Goal: Task Accomplishment & Management: Complete application form

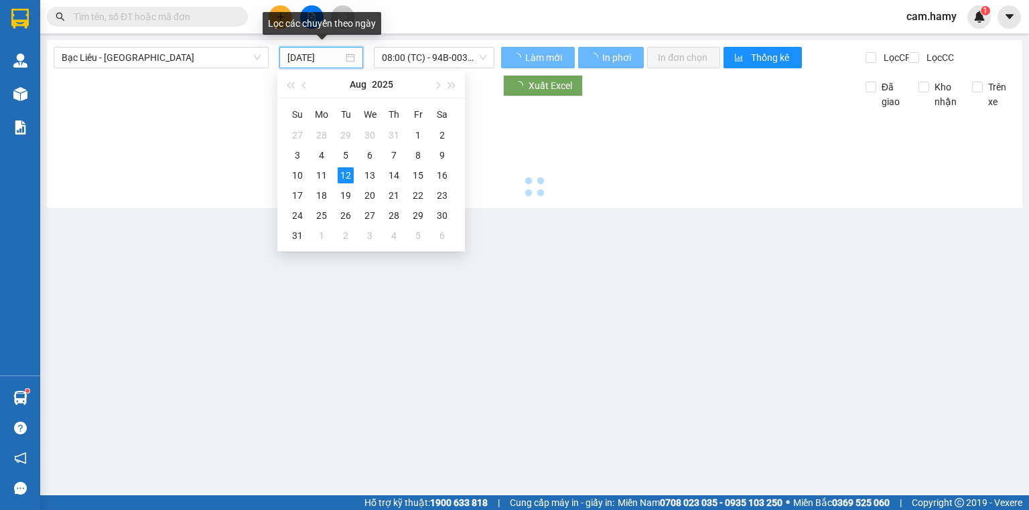
click at [311, 59] on input "[DATE]" at bounding box center [314, 57] width 55 height 15
click at [303, 56] on input "[DATE]" at bounding box center [314, 57] width 55 height 15
click at [329, 58] on input "[DATE]" at bounding box center [314, 57] width 55 height 15
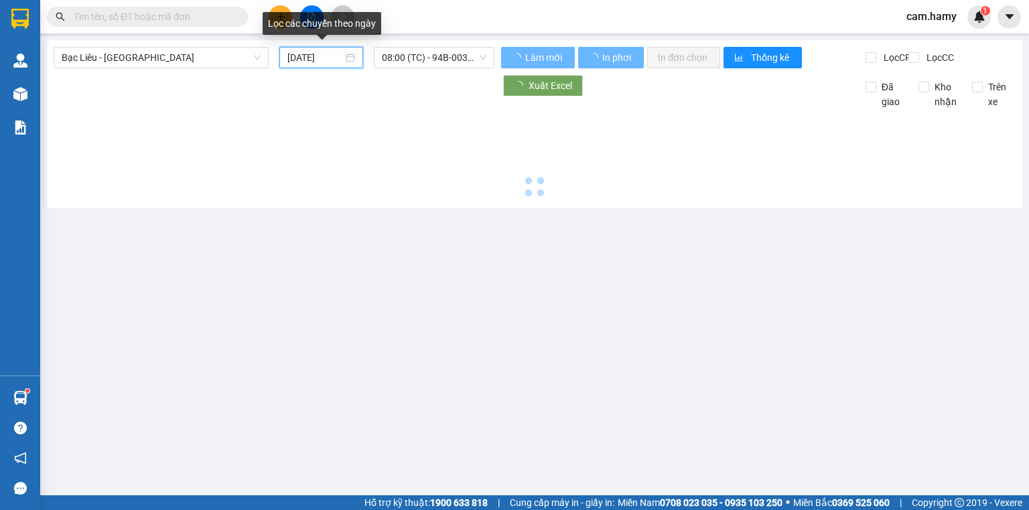
click at [295, 54] on input "12/08/2025" at bounding box center [314, 57] width 55 height 15
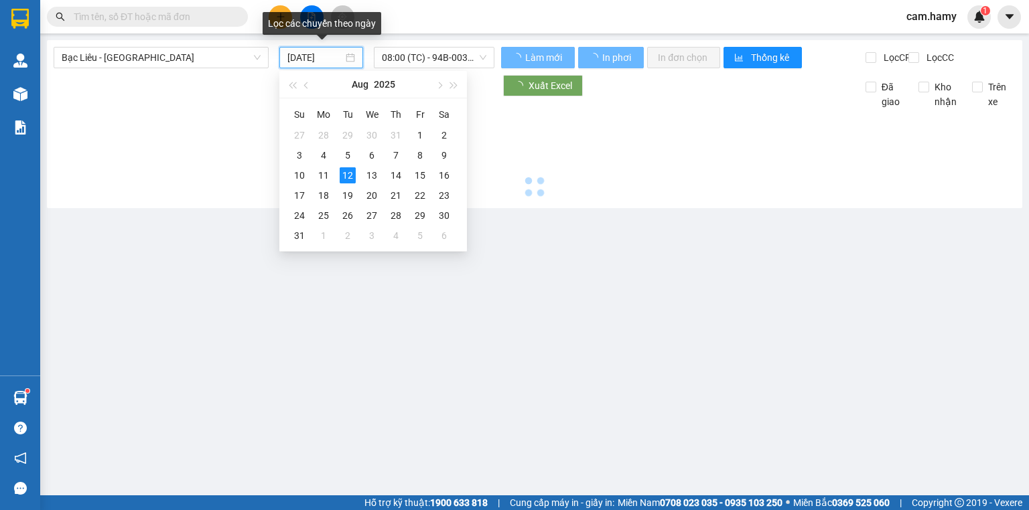
click at [325, 182] on div "11" at bounding box center [323, 175] width 16 height 16
click at [322, 174] on div at bounding box center [535, 155] width 962 height 92
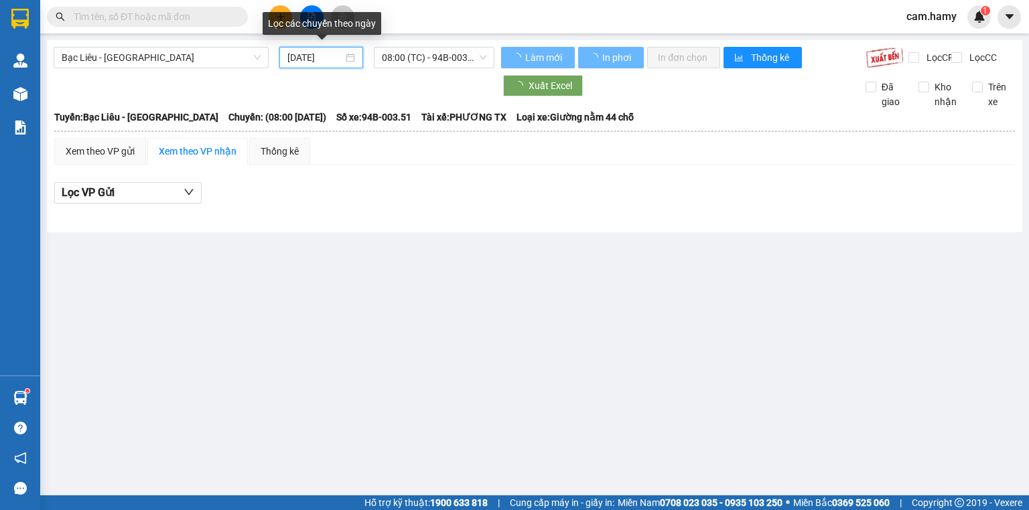
type input "11/08/2025"
click at [399, 137] on thead "Hà My 0946 508 595 995 Tạ Quang Bửu PHƠI HÀNG 05:32 - 12/08/2025 Tuyến: Bạc Liê…" at bounding box center [535, 123] width 962 height 28
click at [431, 51] on span "08:00 (TC) - 94B-003.51" at bounding box center [434, 58] width 105 height 20
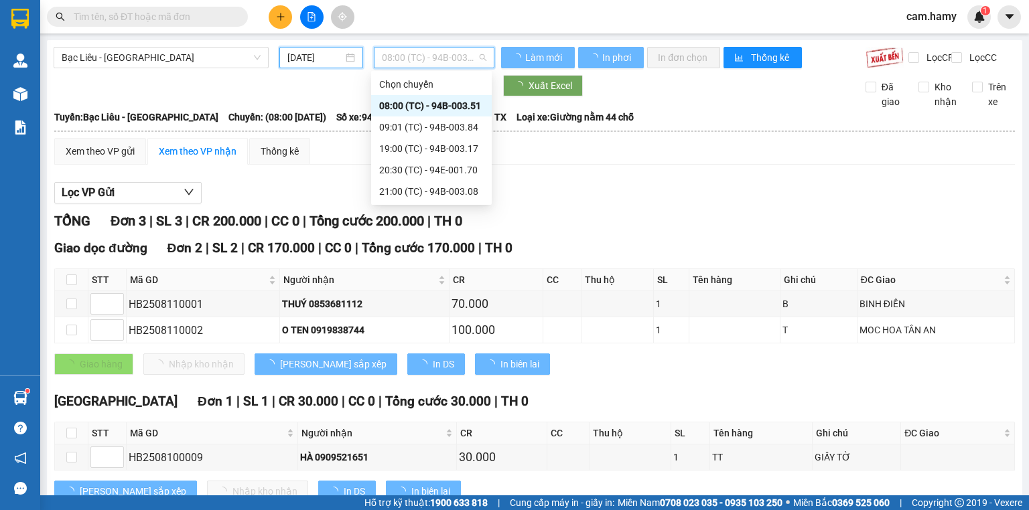
click at [423, 143] on div "19:00 (TC) - 94B-003.17" at bounding box center [431, 148] width 104 height 15
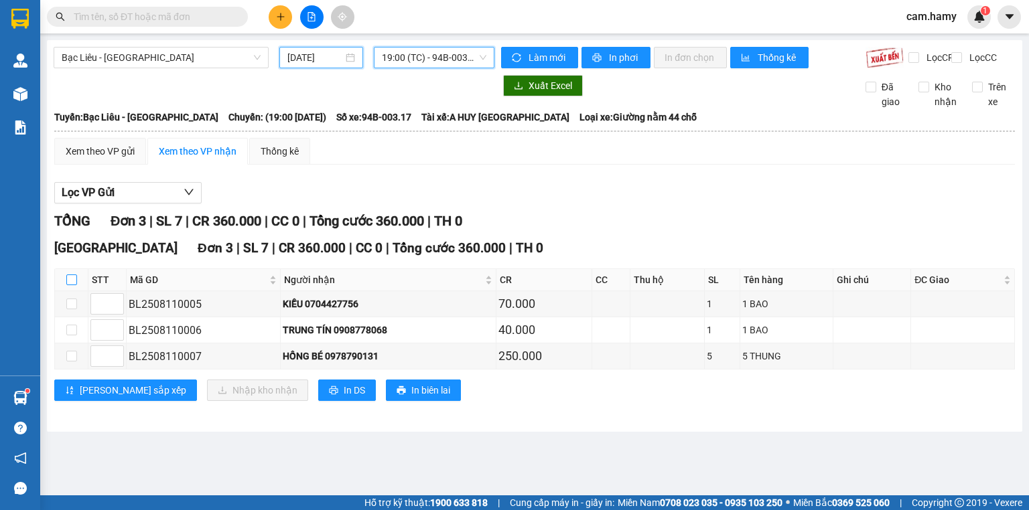
click at [74, 285] on input "checkbox" at bounding box center [71, 280] width 11 height 11
checkbox input "true"
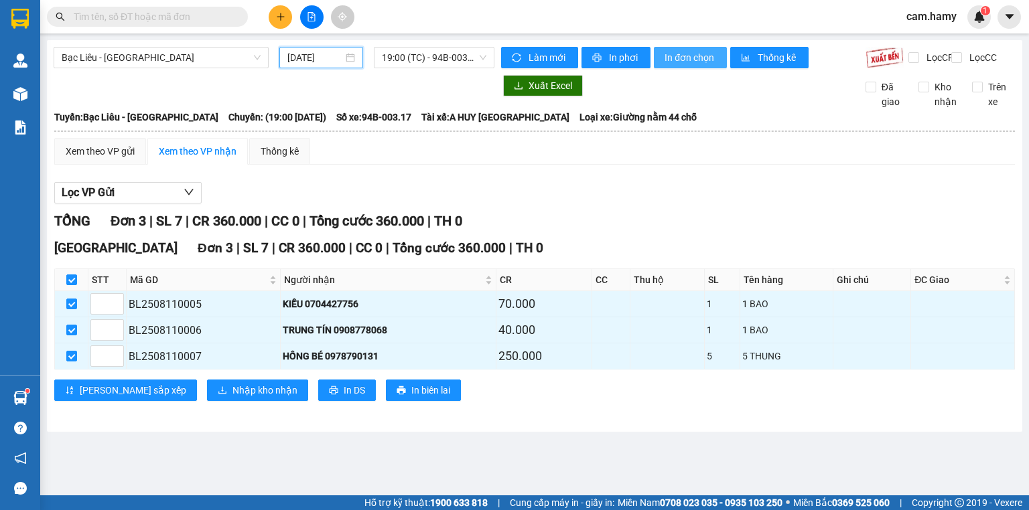
click at [693, 59] on span "In đơn chọn" at bounding box center [690, 57] width 52 height 15
click at [455, 64] on span "19:00 (TC) - 94B-003.17" at bounding box center [434, 58] width 105 height 20
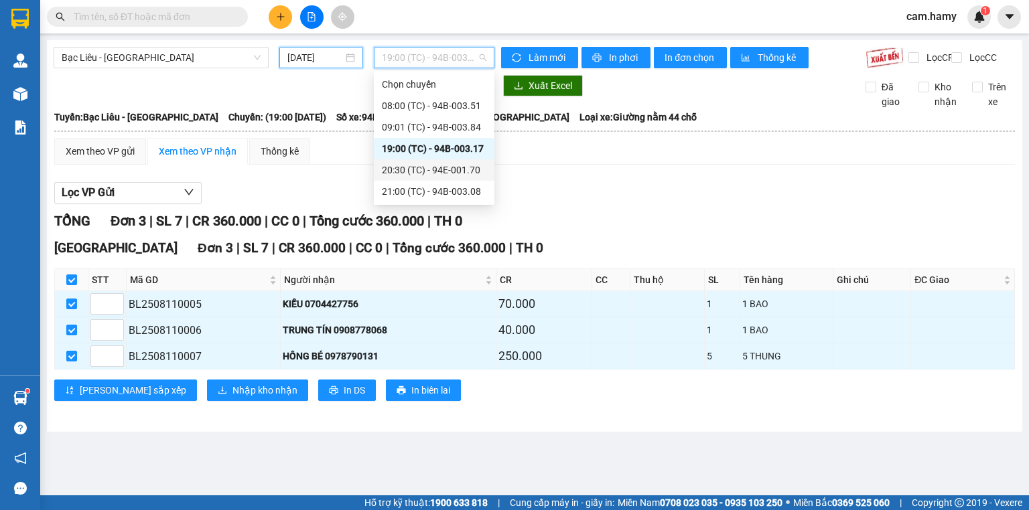
click at [461, 165] on div "20:30 (TC) - 94E-001.70" at bounding box center [434, 170] width 104 height 15
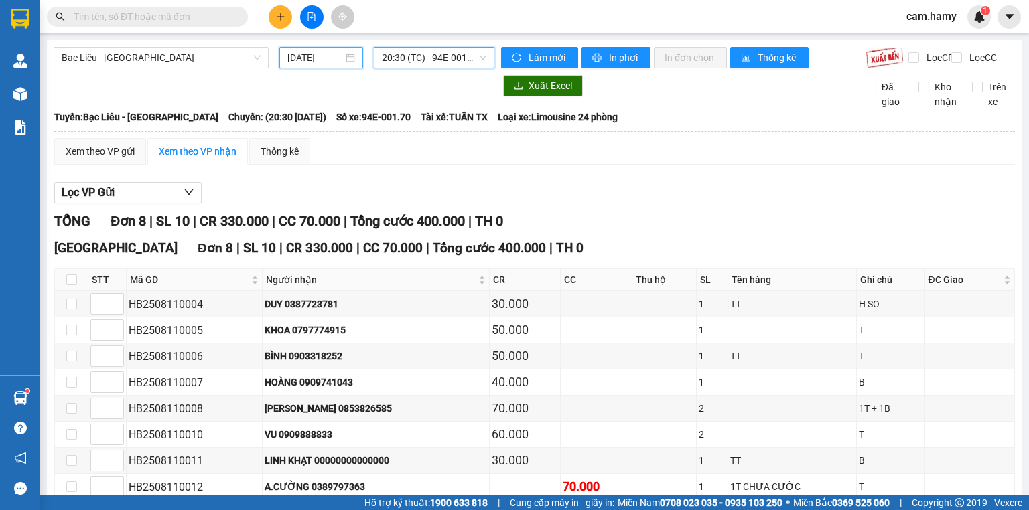
scroll to position [80, 0]
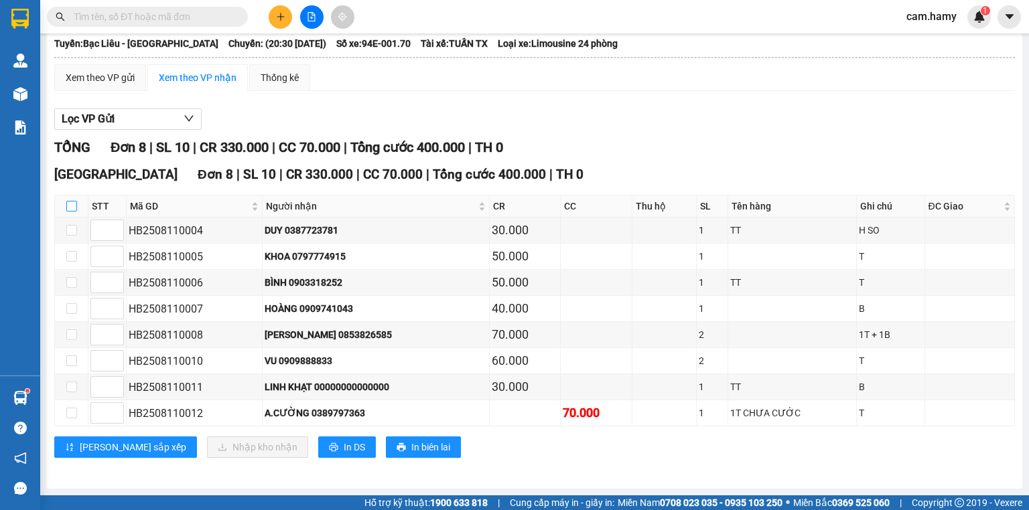
click at [67, 212] on input "checkbox" at bounding box center [71, 206] width 11 height 11
checkbox input "true"
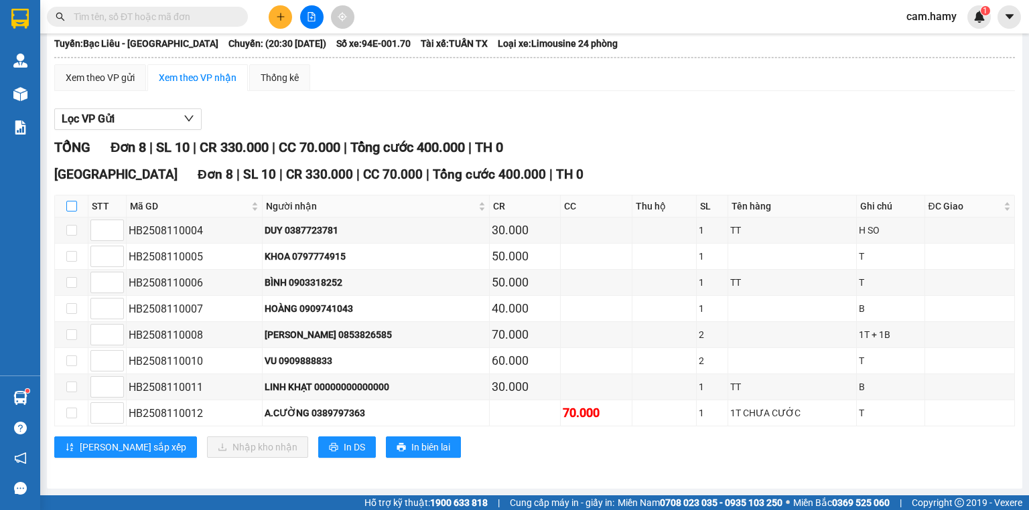
checkbox input "true"
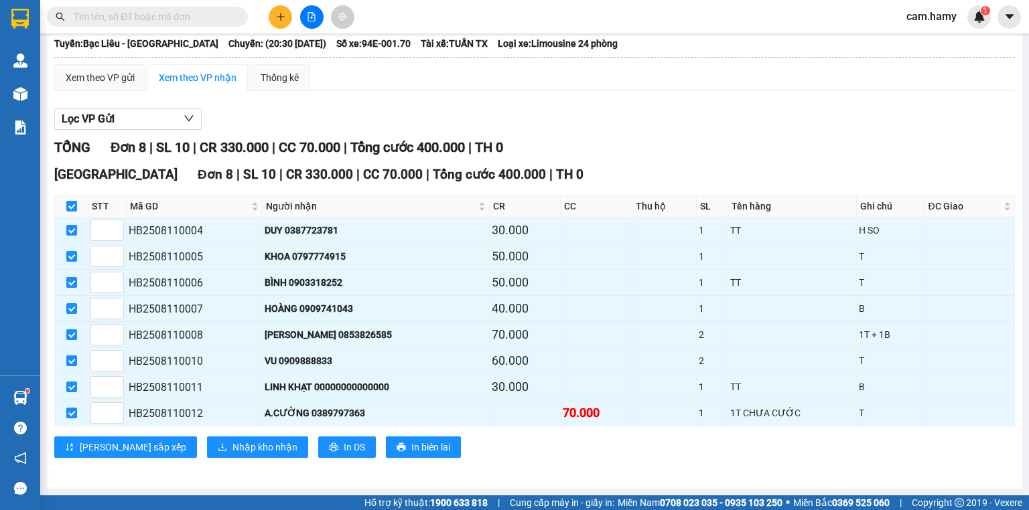
scroll to position [0, 0]
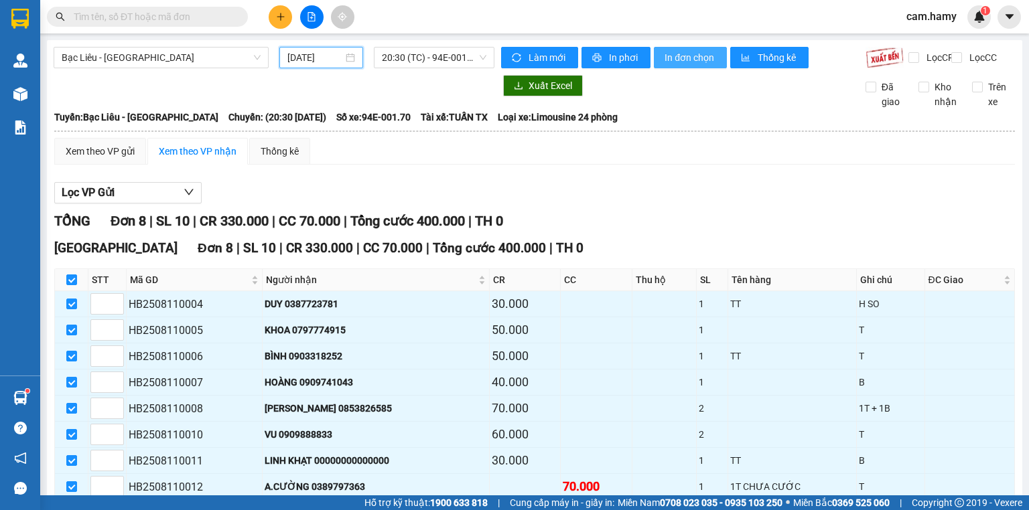
click at [665, 54] on span "In đơn chọn" at bounding box center [690, 57] width 52 height 15
click at [426, 56] on span "20:30 (TC) - 94E-001.70" at bounding box center [434, 58] width 105 height 20
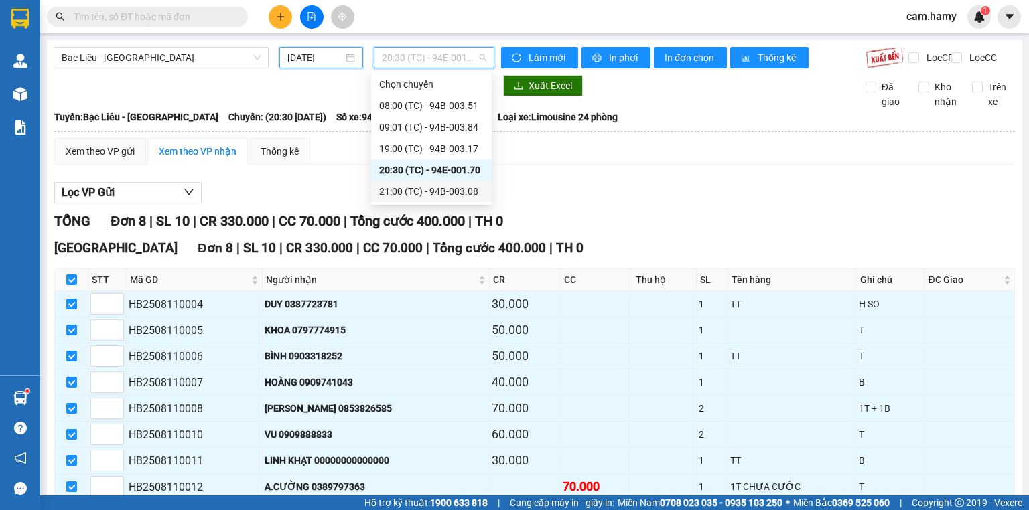
click at [417, 188] on div "21:00 (TC) - 94B-003.08" at bounding box center [431, 191] width 104 height 15
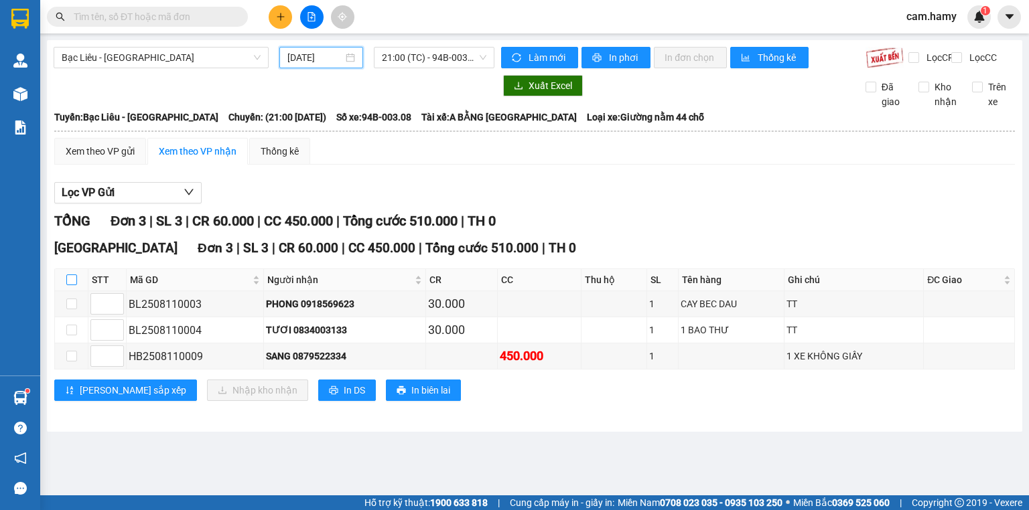
click at [66, 285] on input "checkbox" at bounding box center [71, 280] width 11 height 11
checkbox input "true"
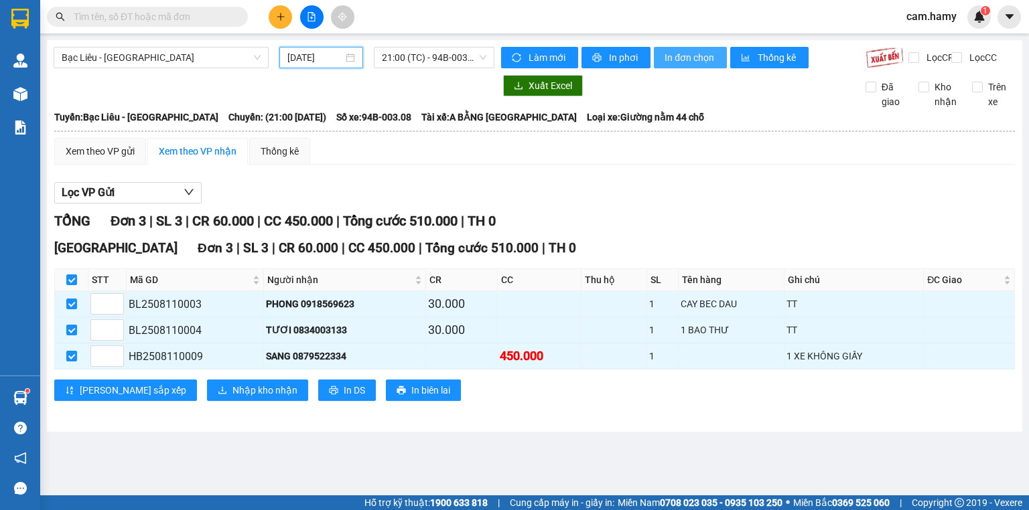
click at [694, 62] on span "In đơn chọn" at bounding box center [690, 57] width 52 height 15
click at [288, 19] on button at bounding box center [280, 16] width 23 height 23
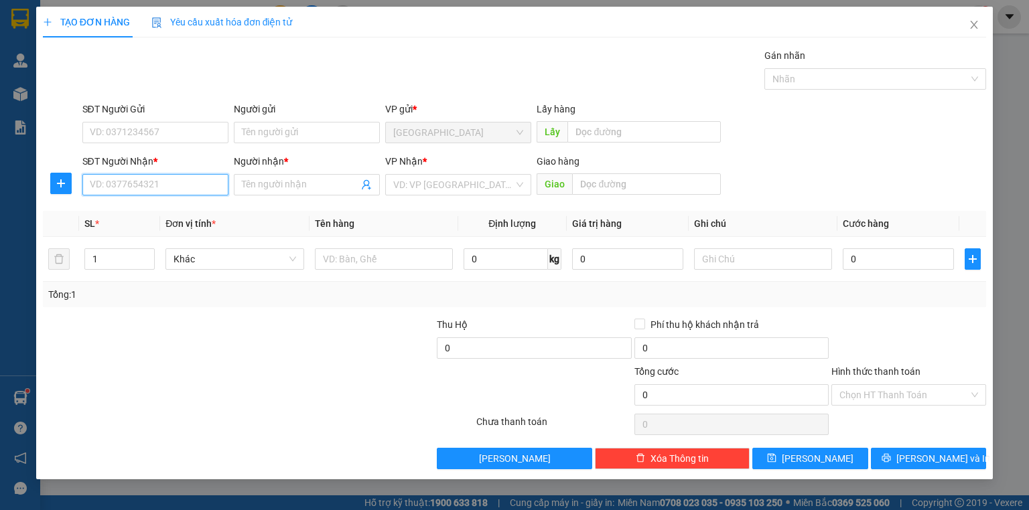
click at [190, 189] on input "SĐT Người Nhận *" at bounding box center [155, 184] width 146 height 21
click at [220, 183] on input "SĐT Người Nhận *" at bounding box center [155, 184] width 146 height 21
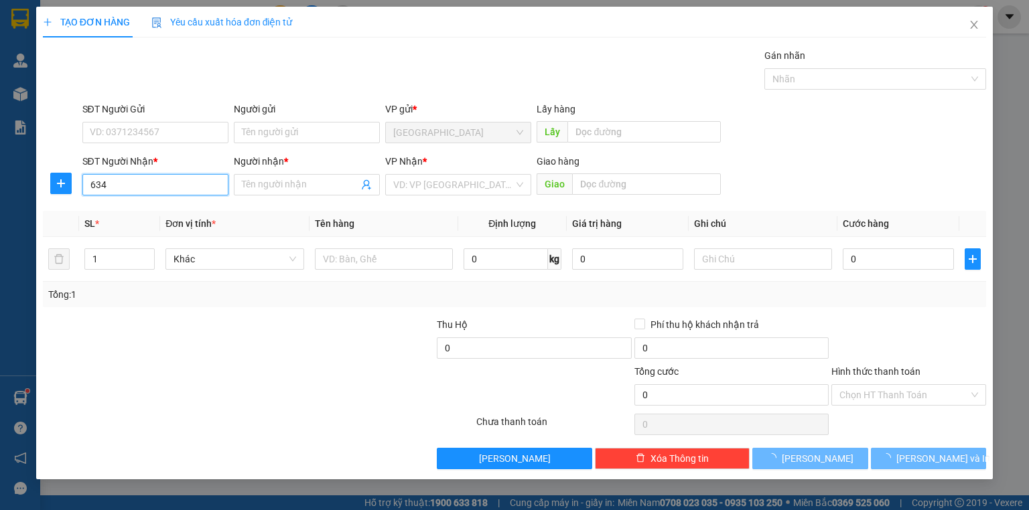
click at [191, 188] on input "634" at bounding box center [155, 184] width 146 height 21
click at [189, 186] on input "634" at bounding box center [155, 184] width 146 height 21
click at [162, 183] on input "634" at bounding box center [155, 184] width 146 height 21
click at [185, 188] on input "634" at bounding box center [155, 184] width 146 height 21
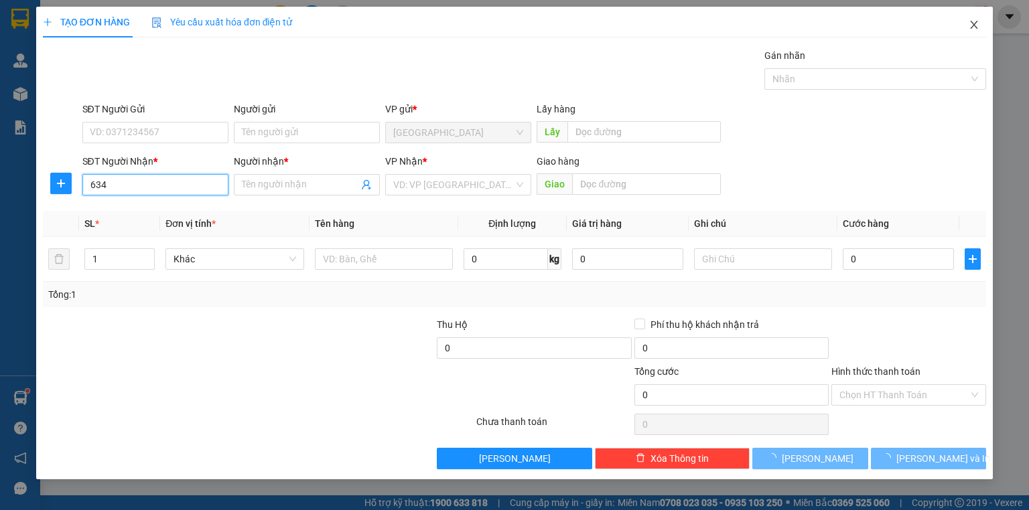
type input "634"
click at [972, 24] on icon "close" at bounding box center [973, 25] width 7 height 8
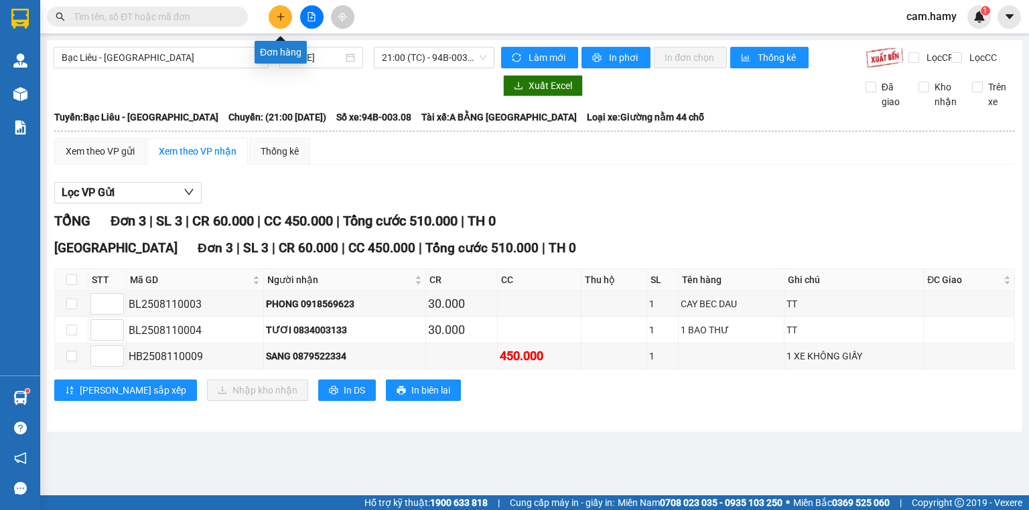
click at [281, 16] on icon "plus" at bounding box center [280, 16] width 7 height 1
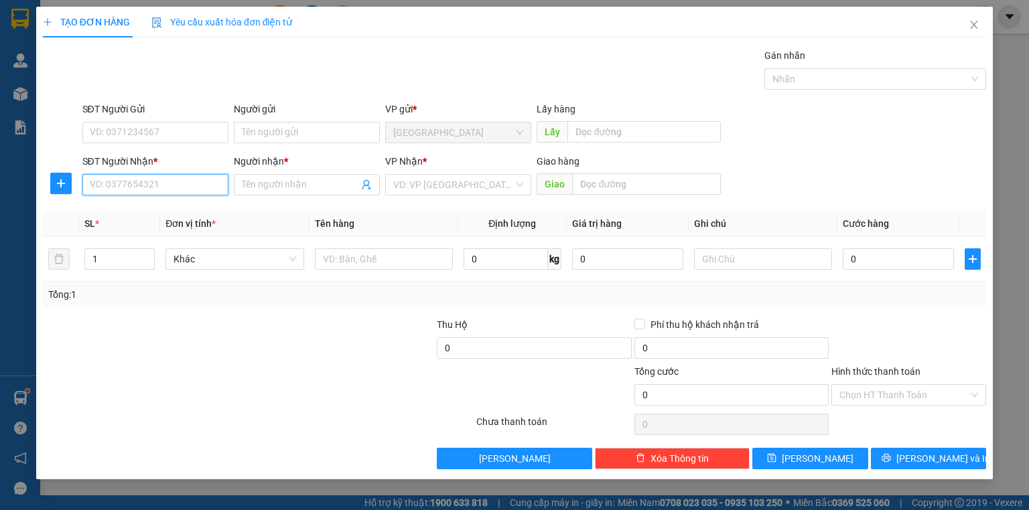
click at [194, 190] on input "SĐT Người Nhận *" at bounding box center [155, 184] width 146 height 21
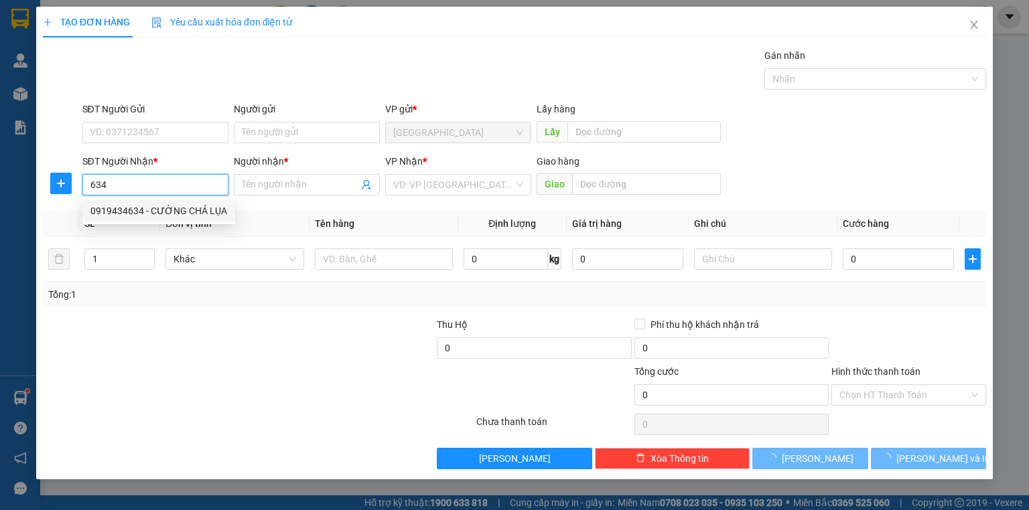
click at [206, 210] on div "0919434634 - CƯỜNG CHẢ LỤA" at bounding box center [158, 211] width 137 height 15
type input "0919434634"
type input "CƯỜNG CHẢ LỤA"
type input "80.000"
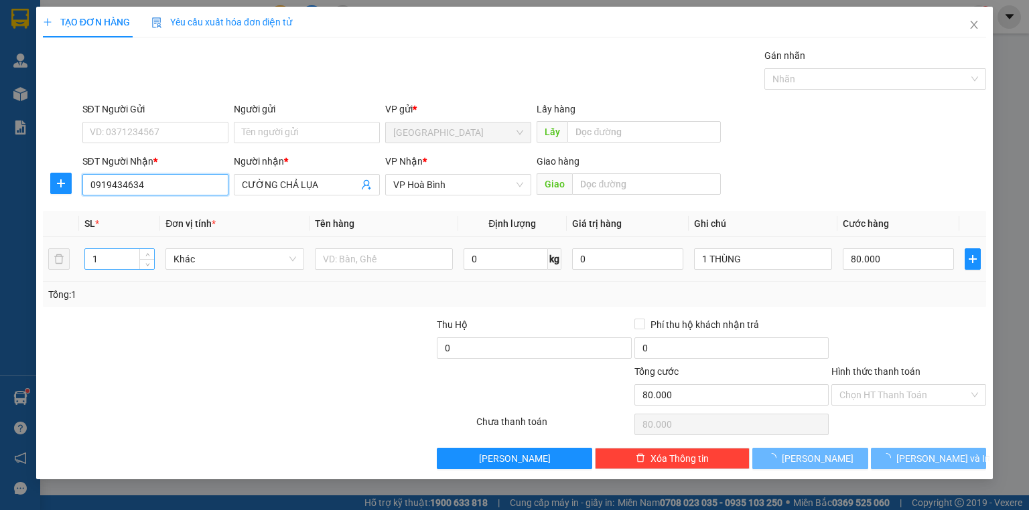
type input "0919434634"
click at [97, 263] on input "1" at bounding box center [119, 259] width 69 height 20
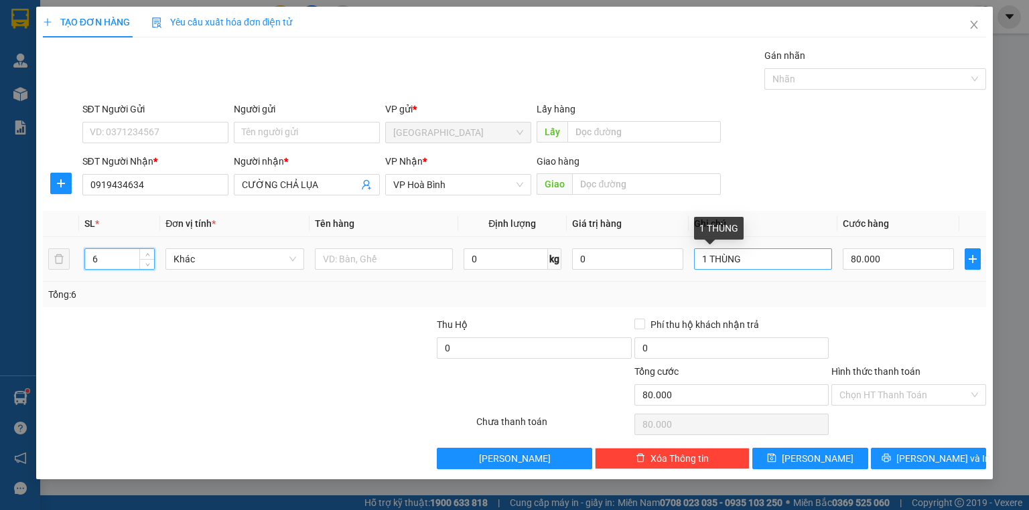
type input "6"
click at [745, 259] on input "1 THÙNG" at bounding box center [763, 258] width 138 height 21
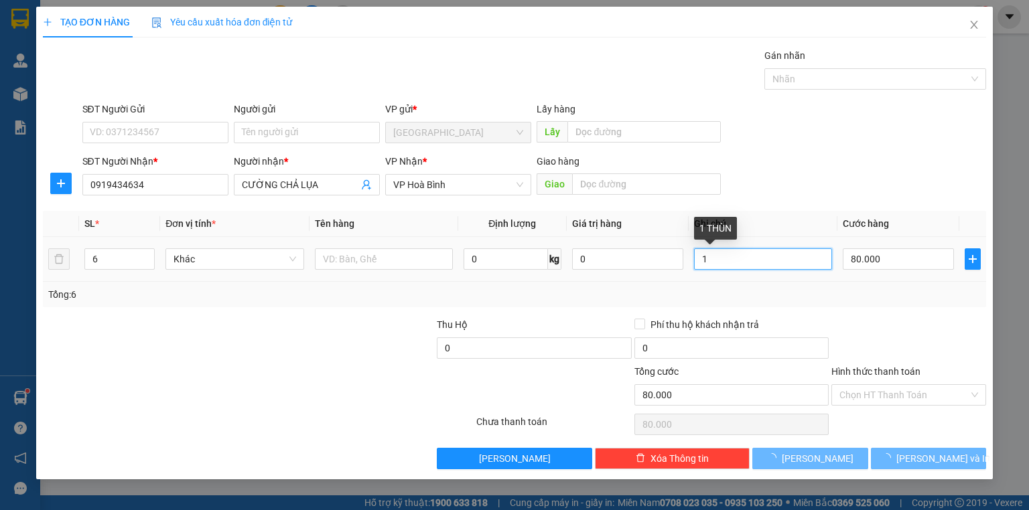
type input "1"
type input "0"
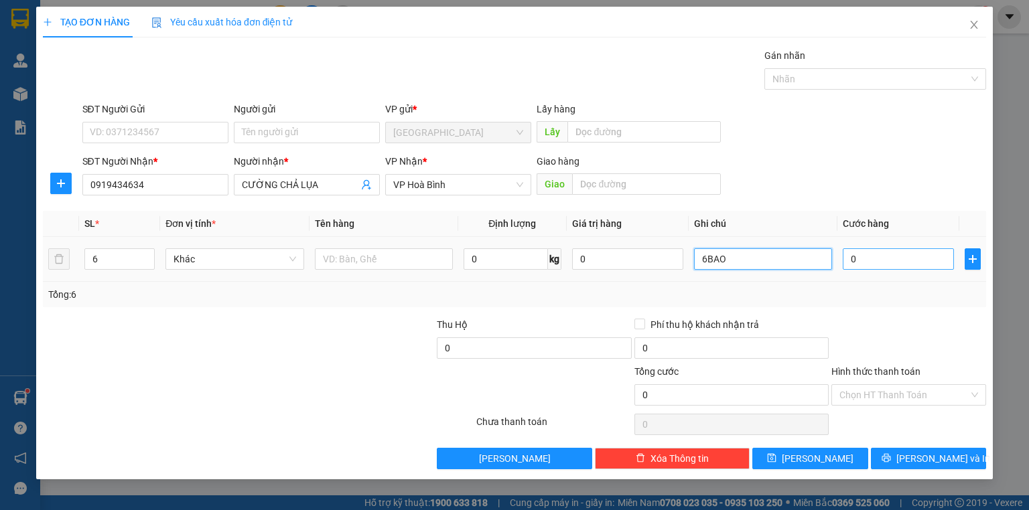
type input "6BAO"
click at [880, 263] on input "0" at bounding box center [898, 258] width 111 height 21
type input "4"
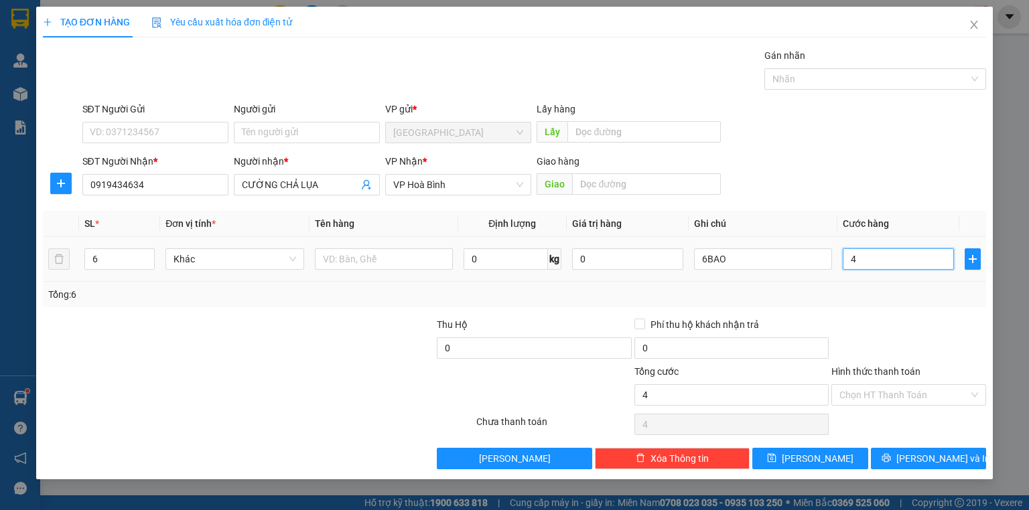
type input "48"
type input "480"
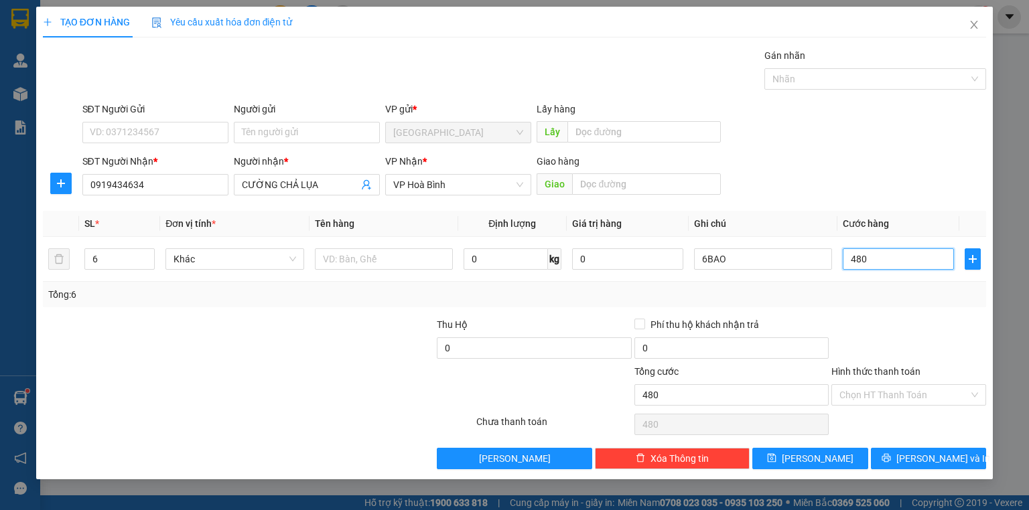
type input "480"
type input "480.000"
click at [881, 315] on div "Transit Pickup Surcharge Ids Transit Deliver Surcharge Ids Transit Deliver Surc…" at bounding box center [514, 258] width 943 height 421
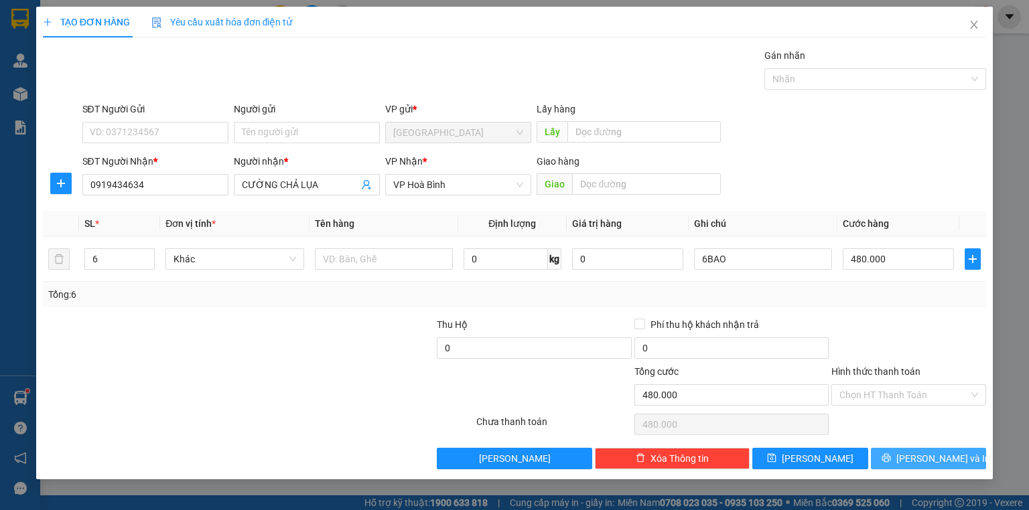
click at [922, 461] on span "Lưu và In" at bounding box center [943, 458] width 94 height 15
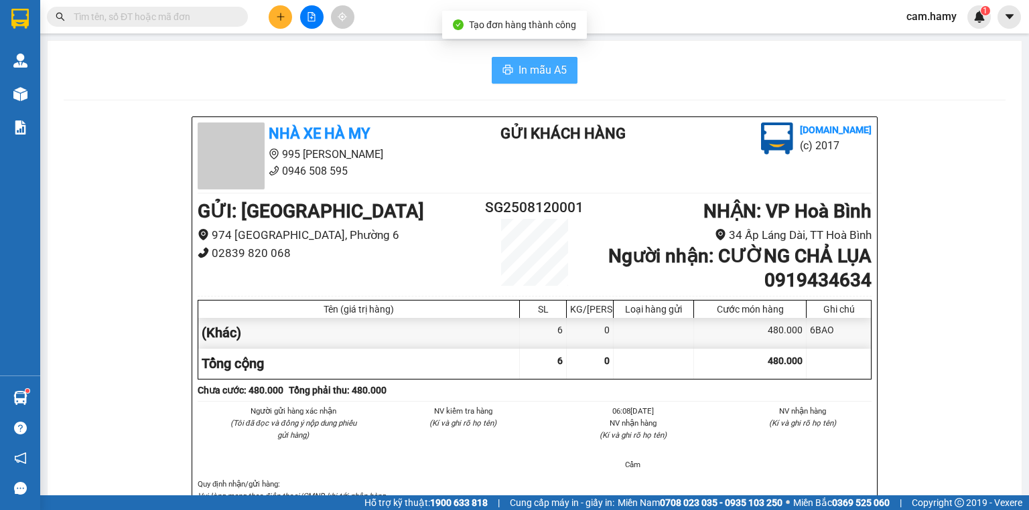
click at [530, 78] on span "In mẫu A5" at bounding box center [542, 70] width 48 height 17
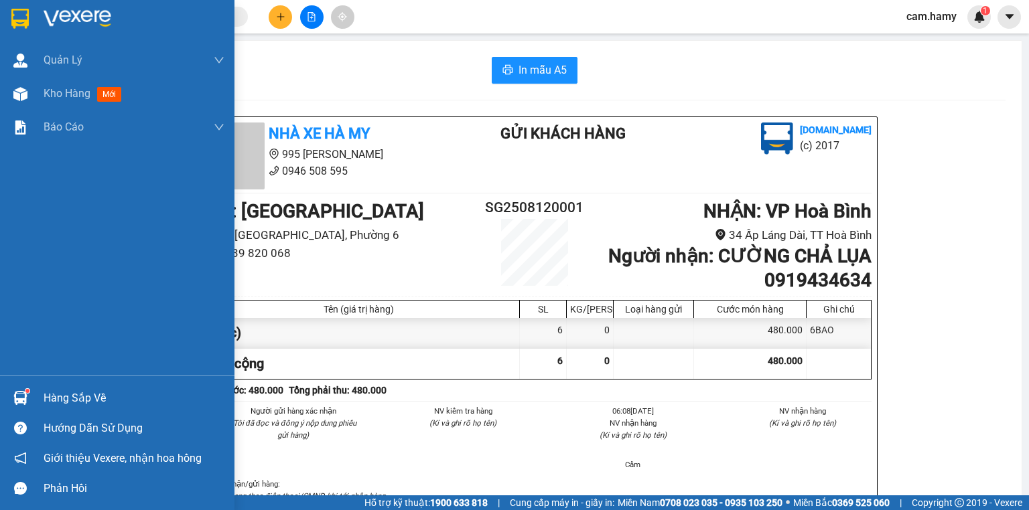
drag, startPoint x: 44, startPoint y: 93, endPoint x: 206, endPoint y: 160, distance: 176.0
click at [44, 93] on span "Kho hàng" at bounding box center [67, 93] width 47 height 13
